Goal: Task Accomplishment & Management: Manage account settings

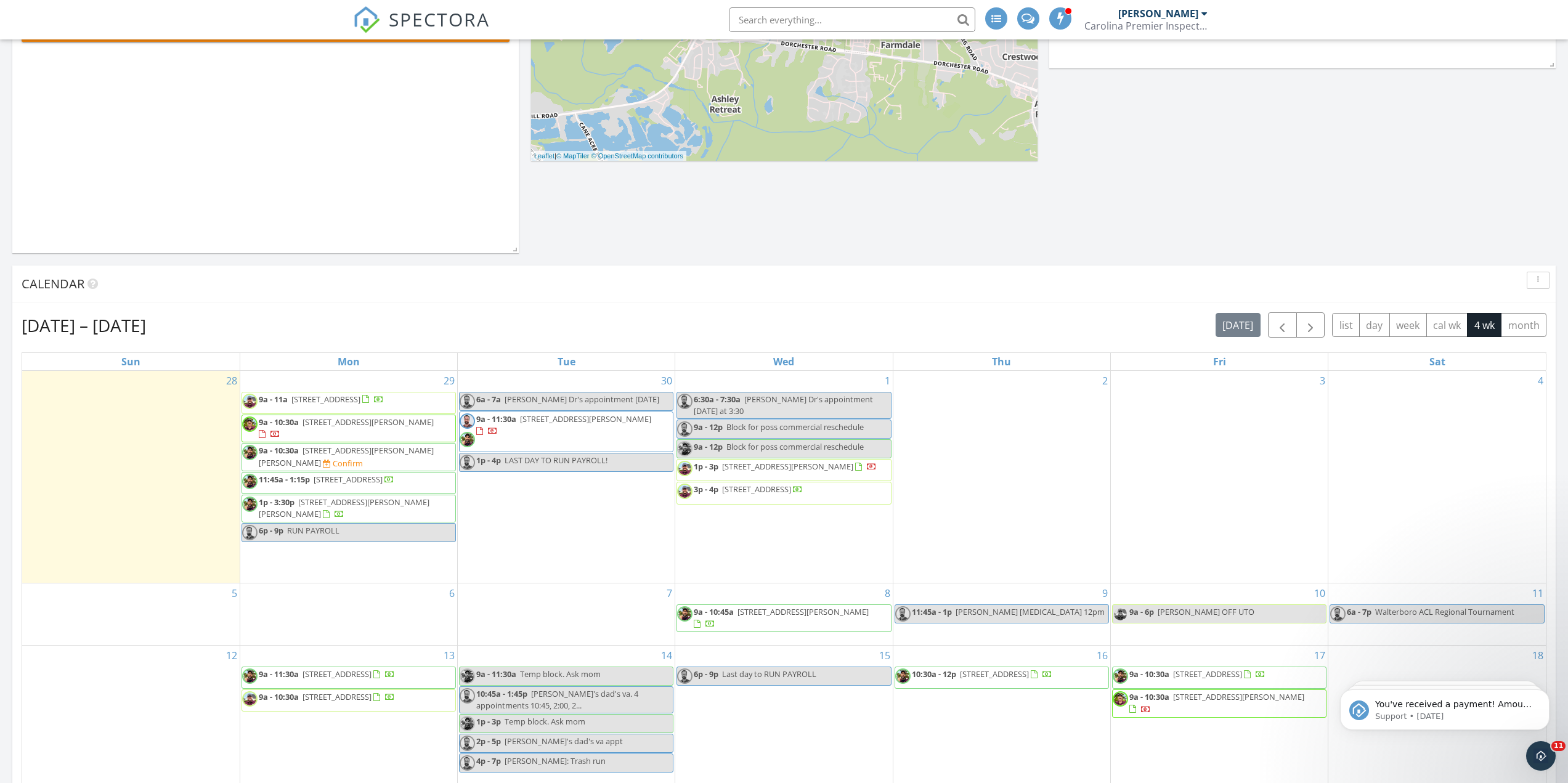
scroll to position [62, 0]
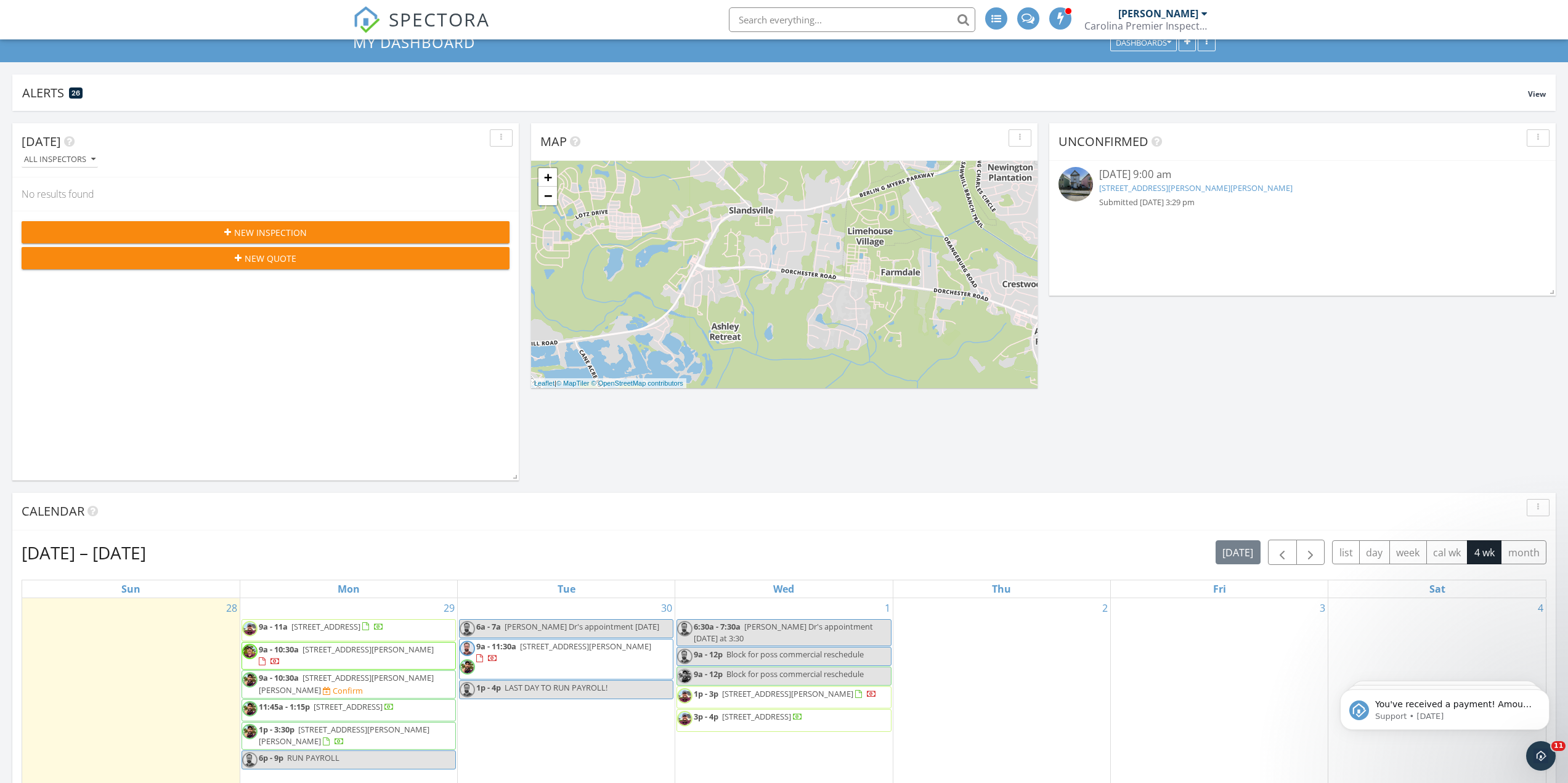
click at [1153, 189] on link "9211 Bowen Corner Ave, Hanahan, SC 29410" at bounding box center [1195, 187] width 193 height 11
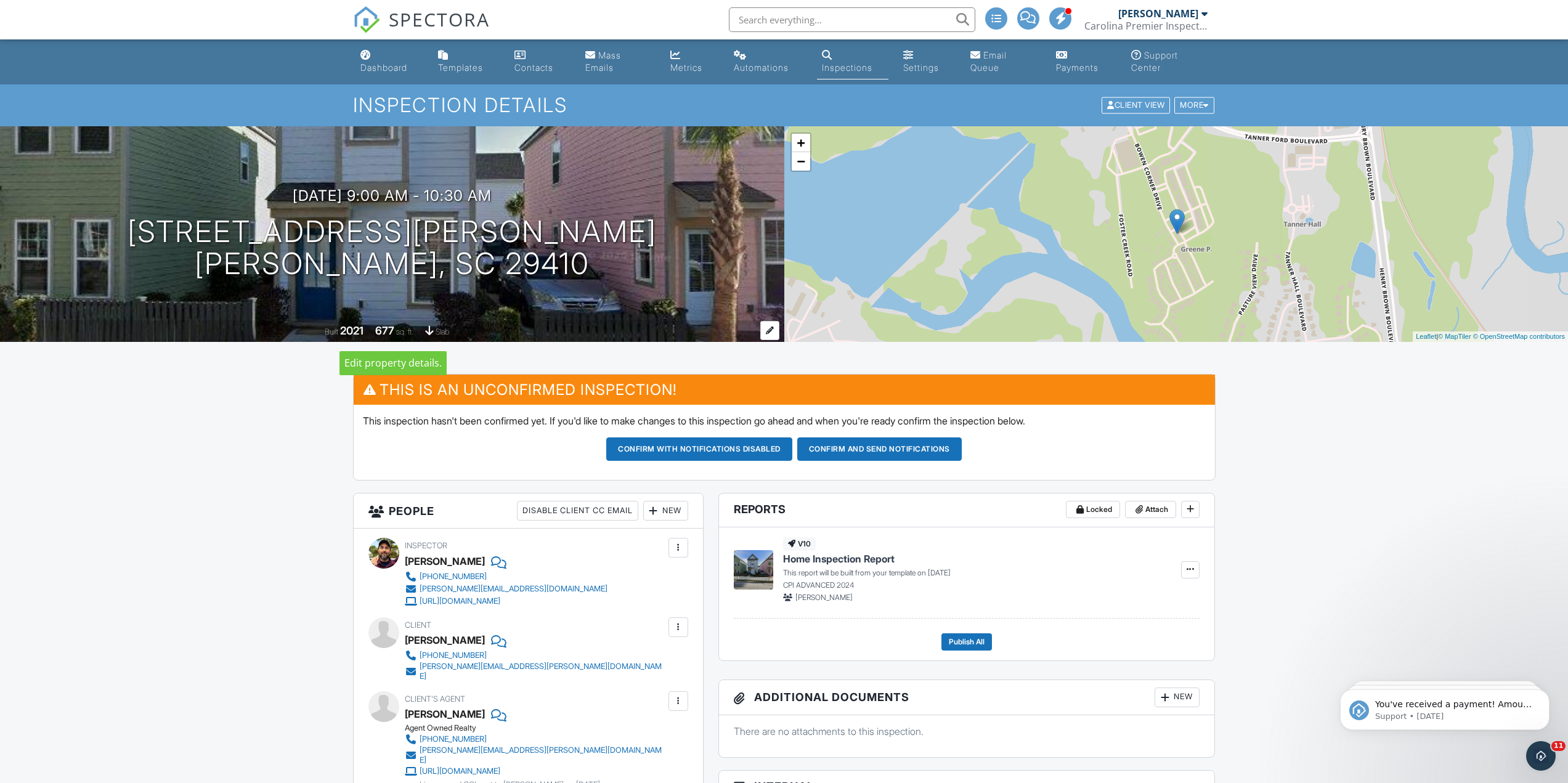
click at [377, 335] on div "677" at bounding box center [385, 330] width 19 height 13
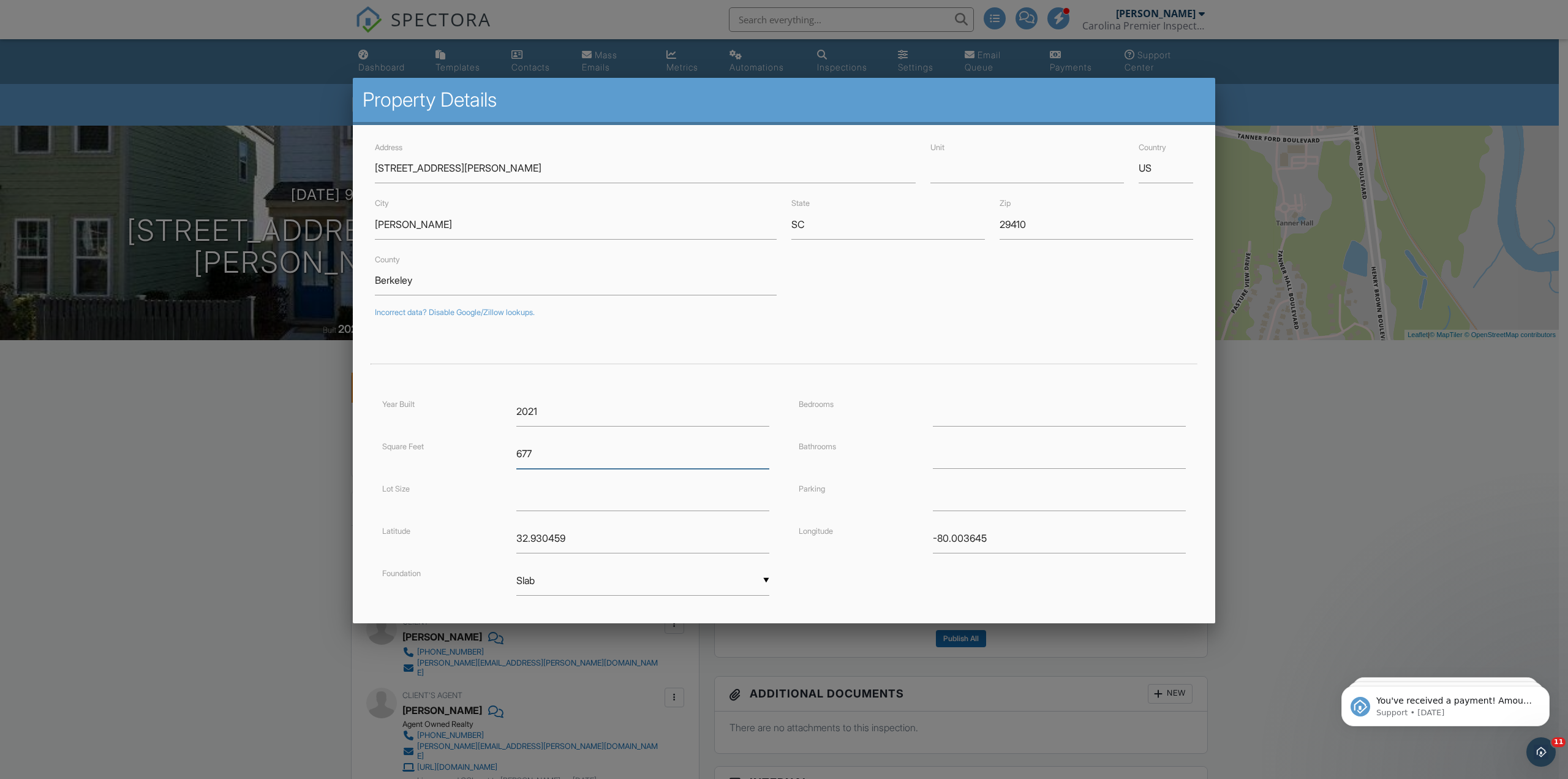
drag, startPoint x: 550, startPoint y: 447, endPoint x: 446, endPoint y: 423, distance: 106.7
click at [456, 437] on div "Year Built 2021 Square Feet 677 Lot Size Latitude 32.930459 Foundation ▼ Slab B…" at bounding box center [576, 509] width 417 height 224
type input "715"
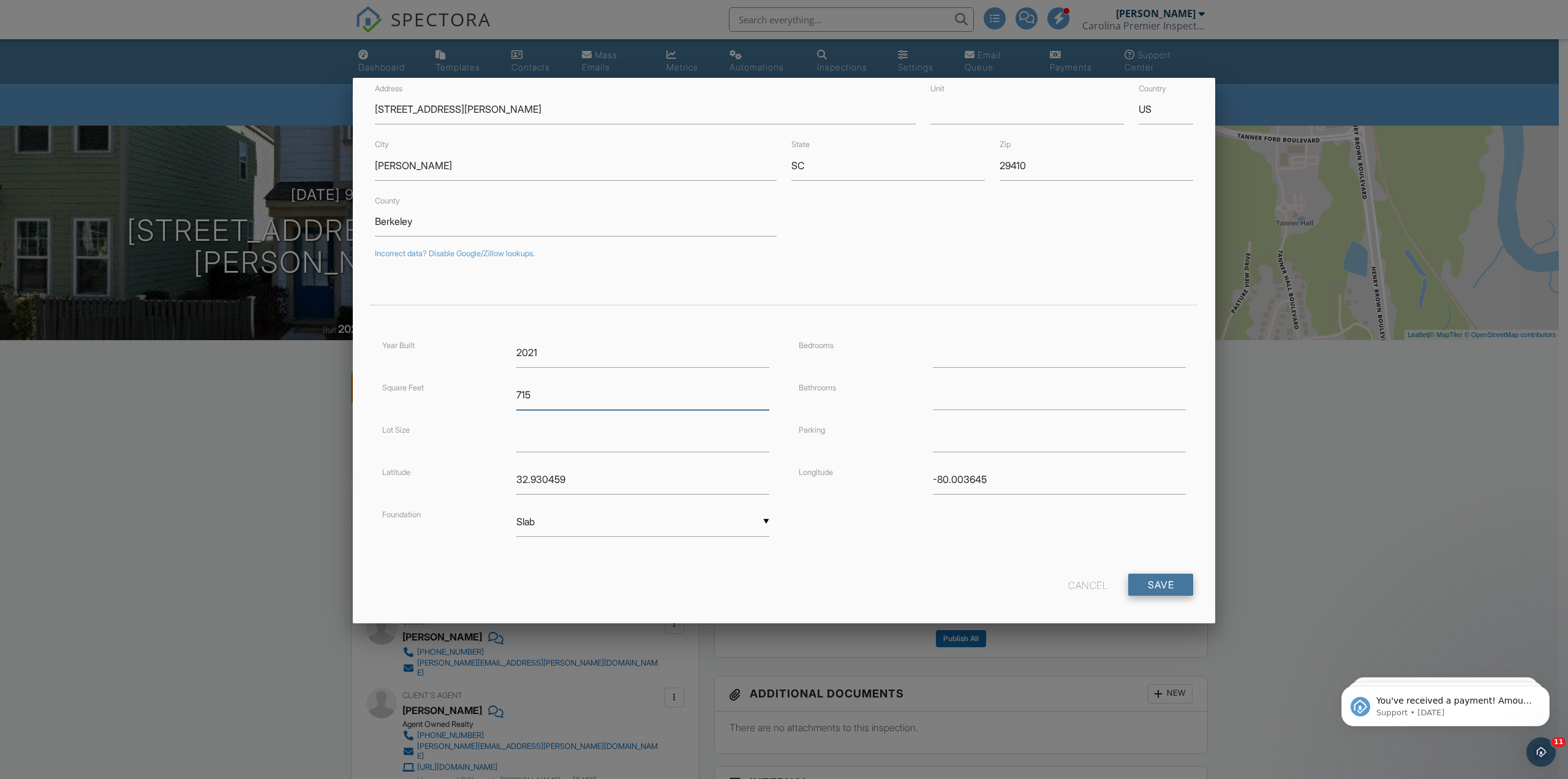
scroll to position [67, 0]
click at [1155, 585] on input "Save" at bounding box center [1161, 576] width 65 height 22
